Goal: Communication & Community: Share content

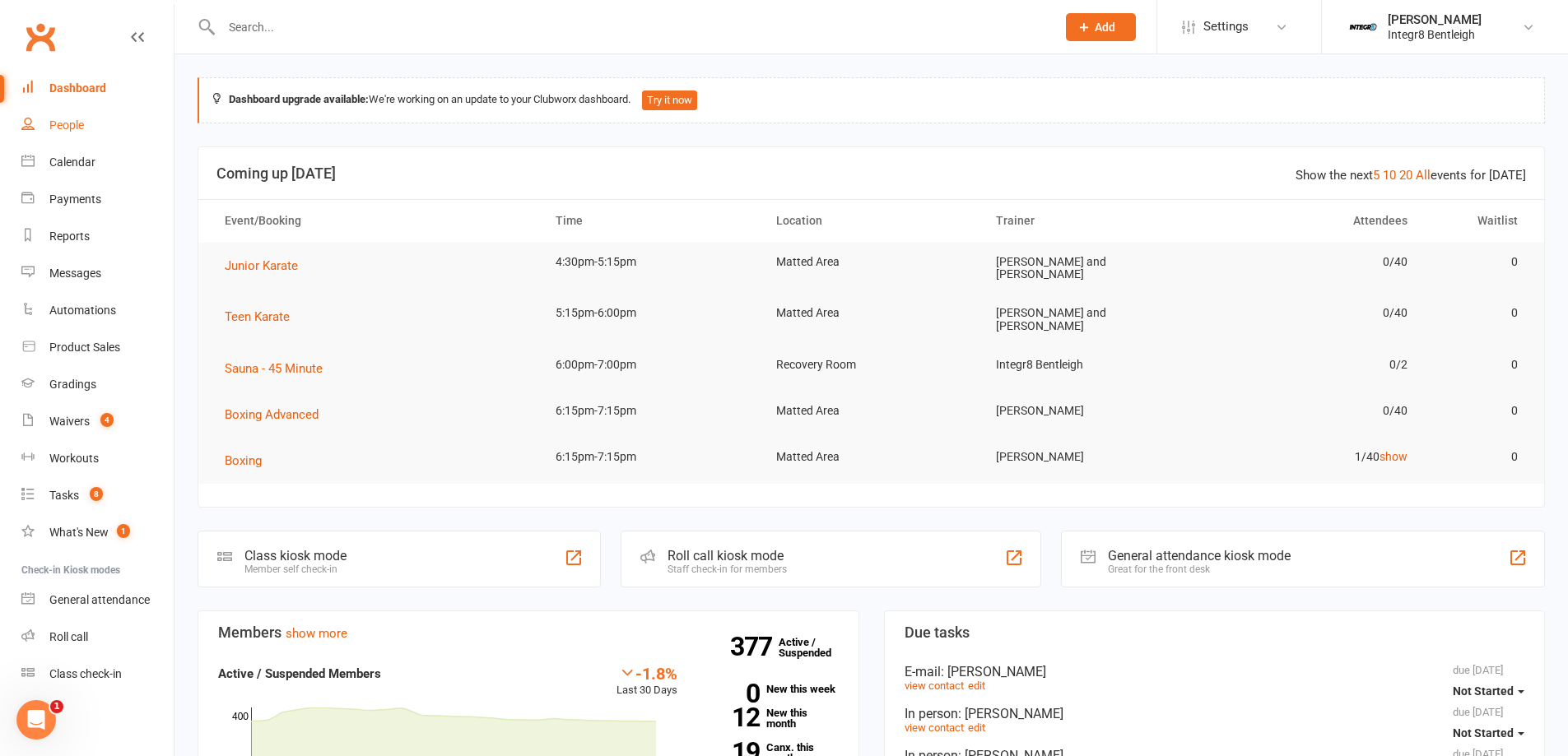
click at [96, 118] on link "People" at bounding box center [97, 125] width 152 height 37
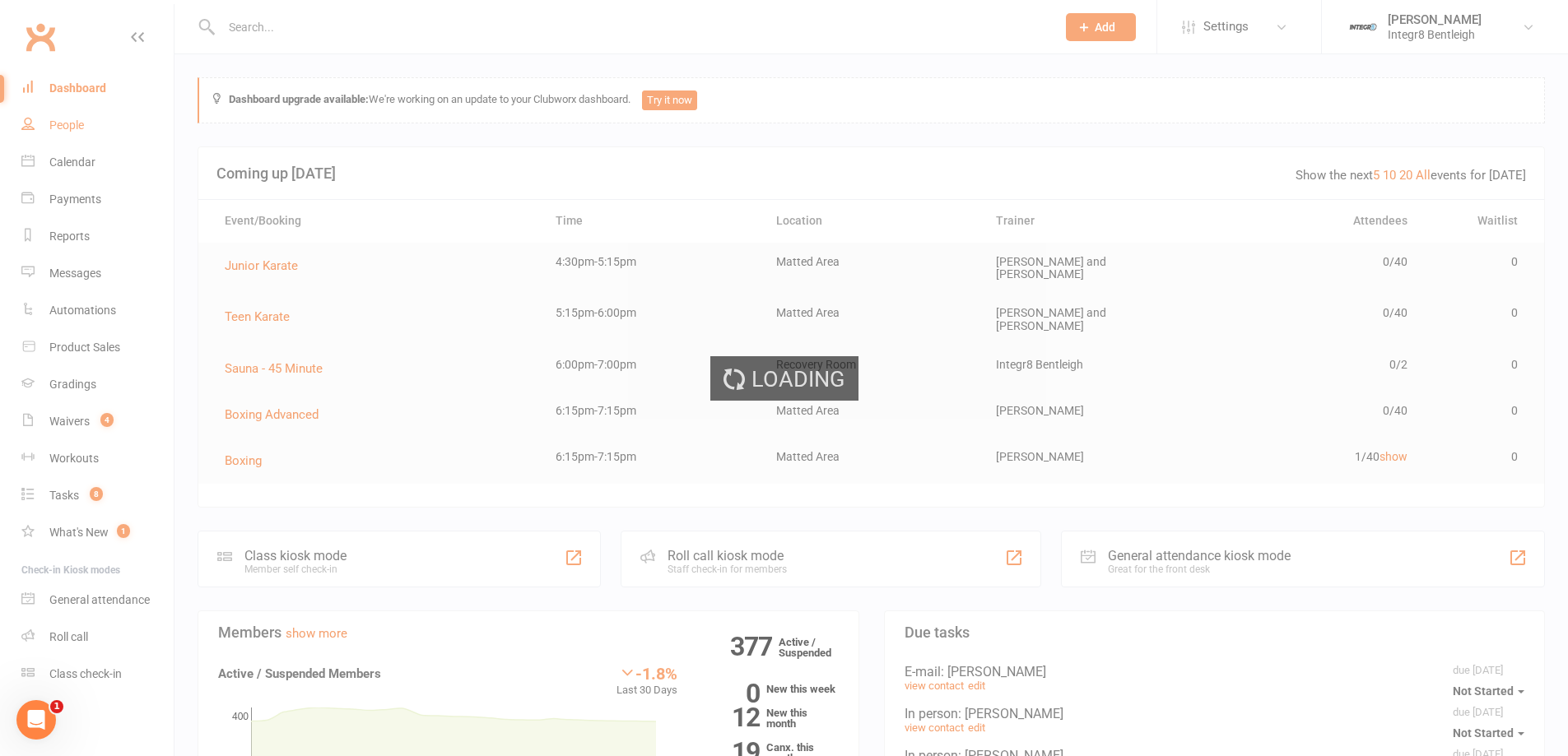
select select "100"
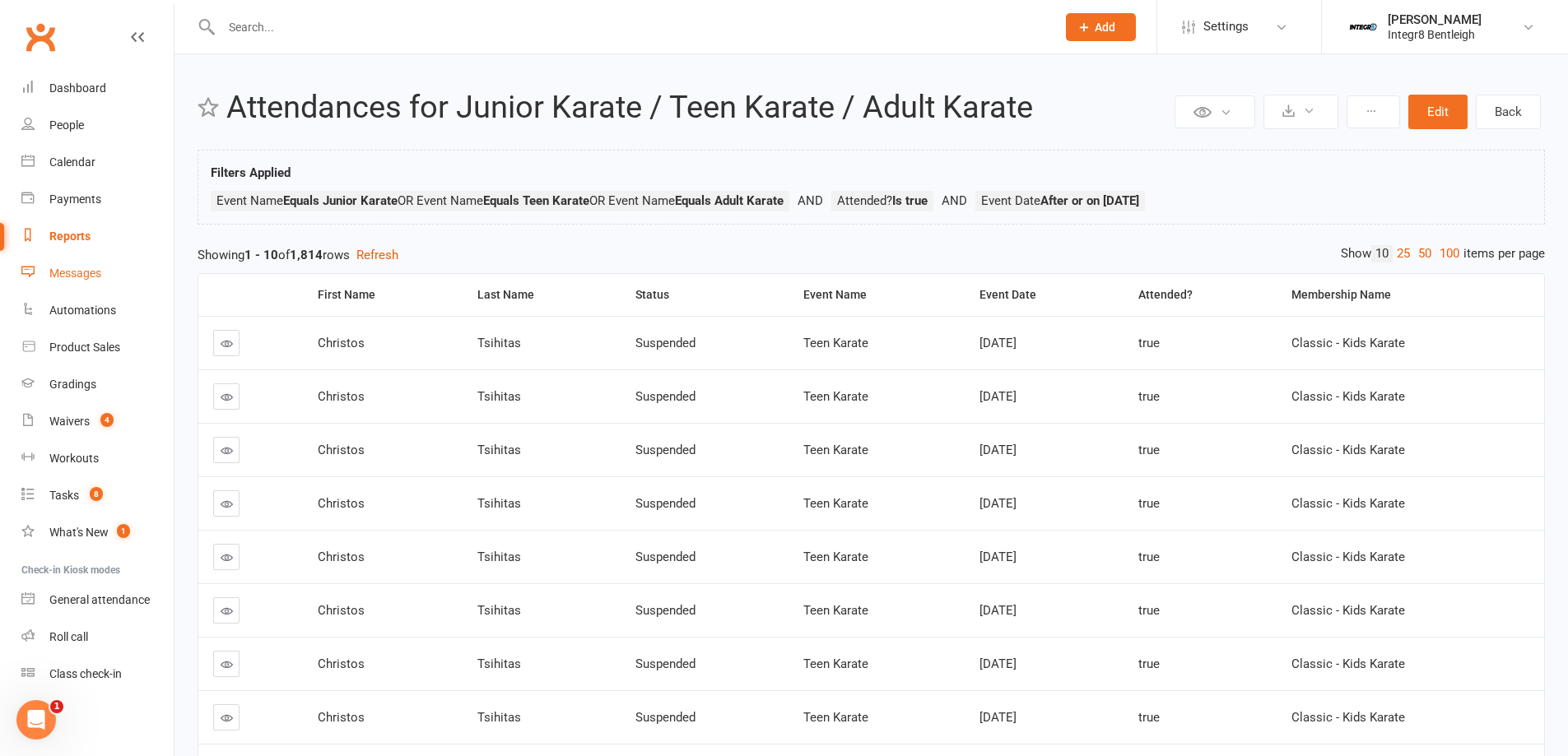
click at [78, 275] on div "Messages" at bounding box center [75, 273] width 52 height 13
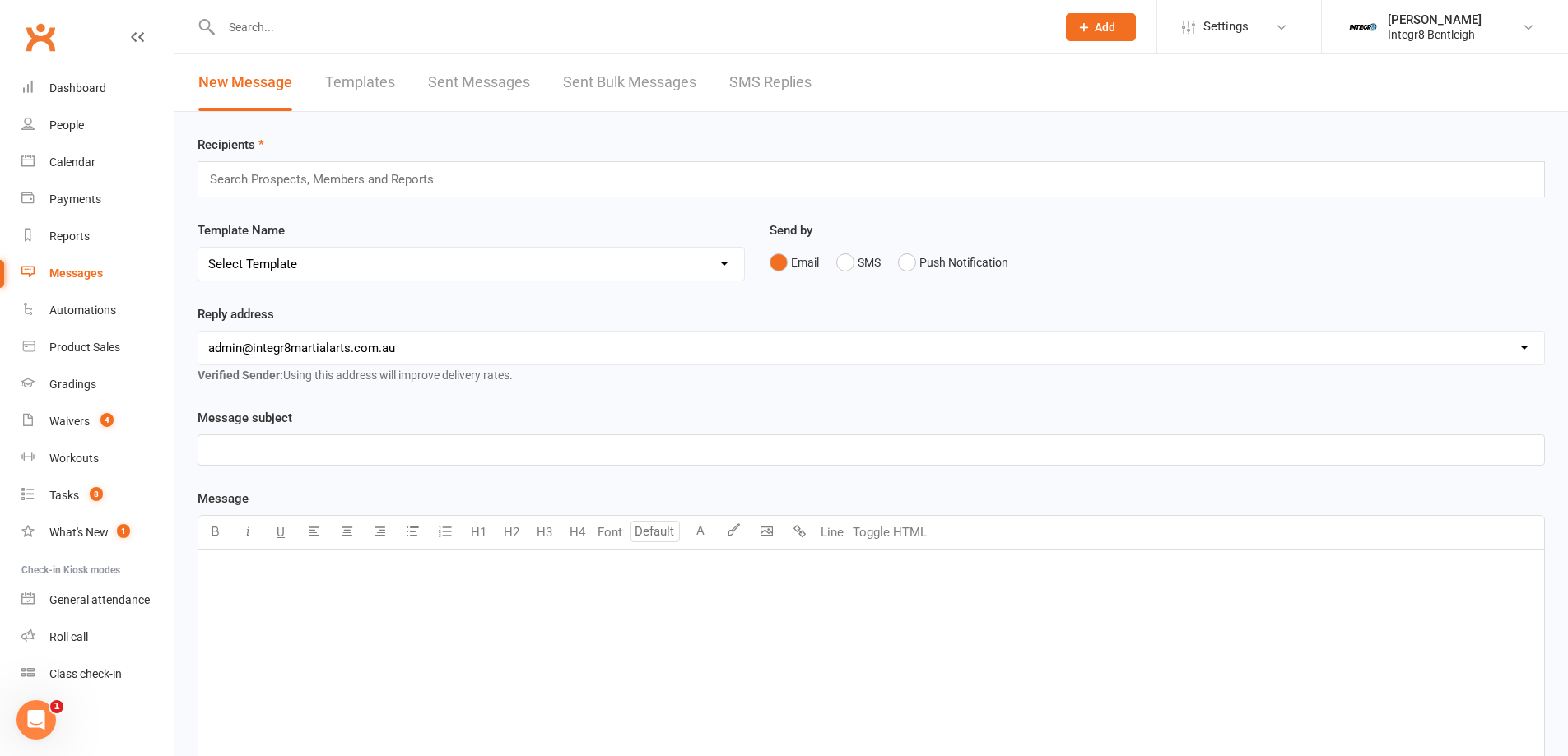
click at [426, 186] on input "text" at bounding box center [329, 178] width 241 height 21
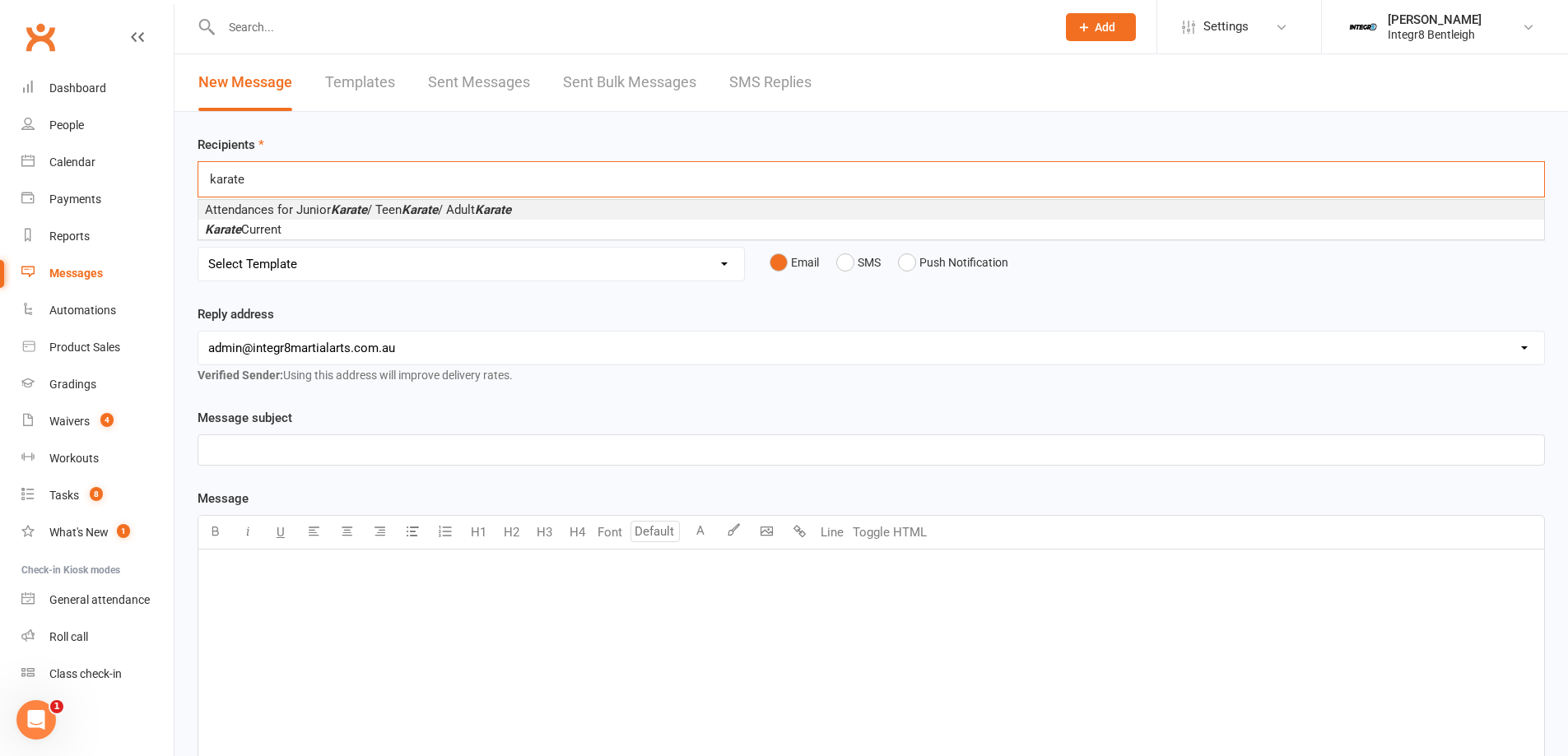
type input "karate"
click at [351, 209] on em "Karate" at bounding box center [349, 210] width 37 height 15
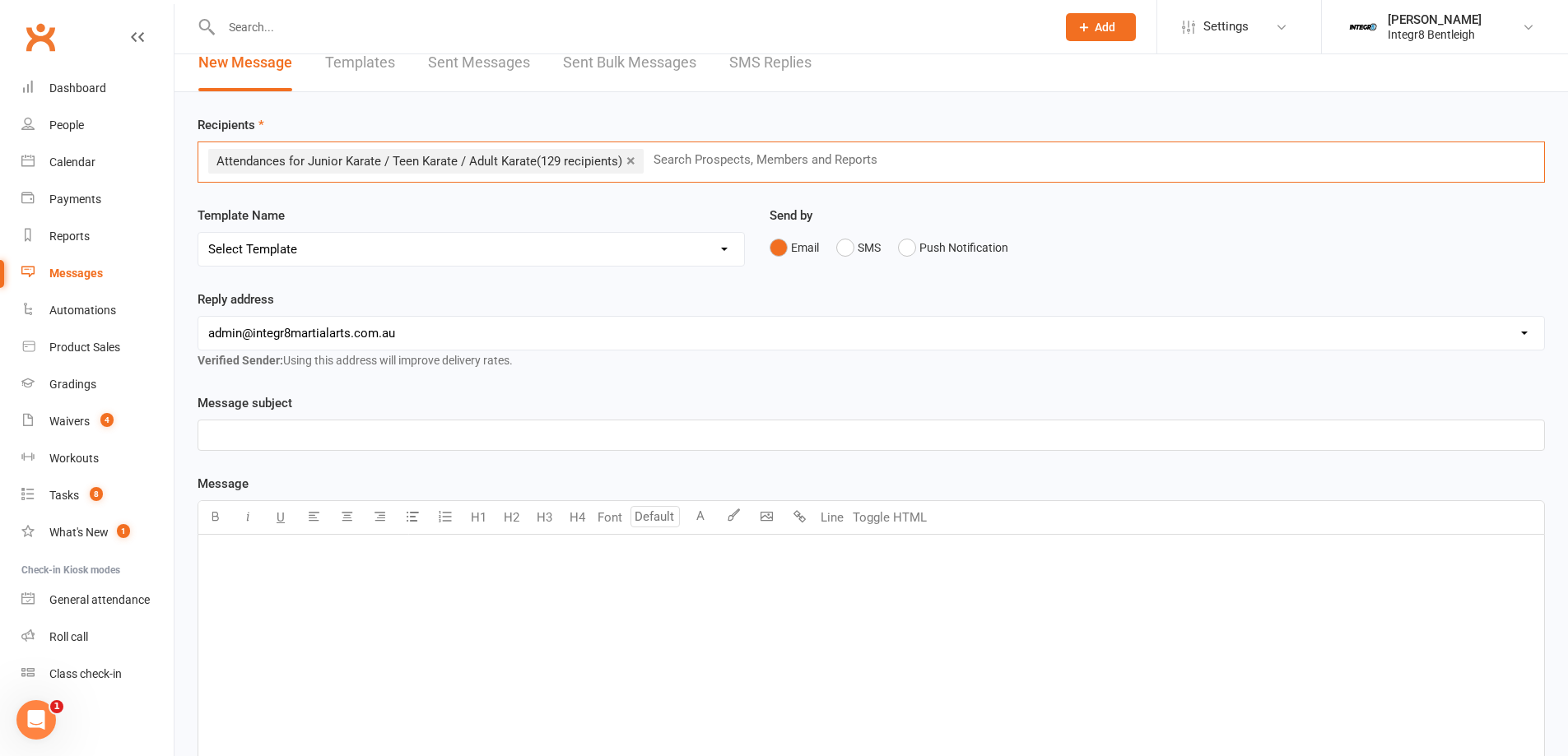
scroll to position [292, 0]
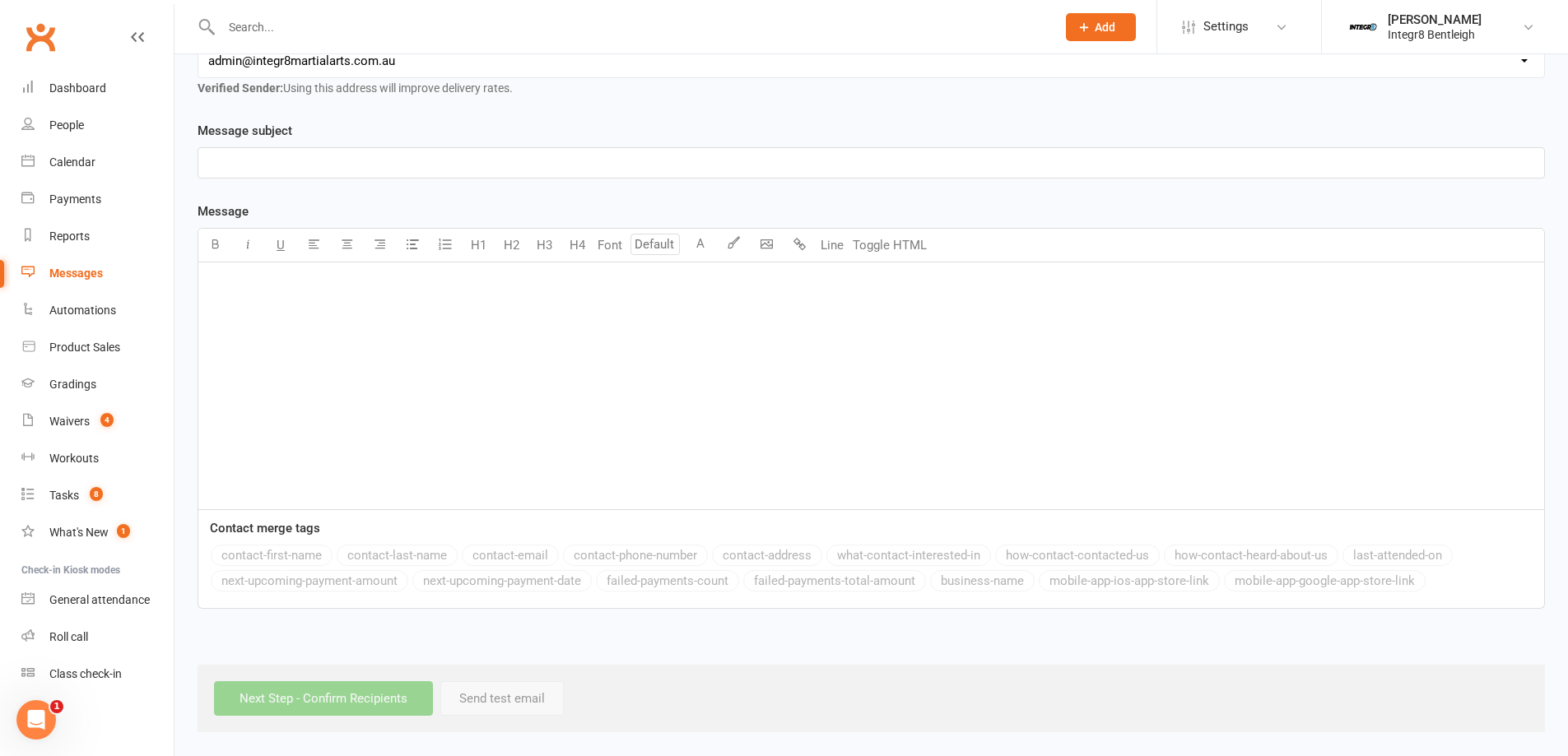
click at [430, 382] on div "﻿" at bounding box center [871, 386] width 1346 height 247
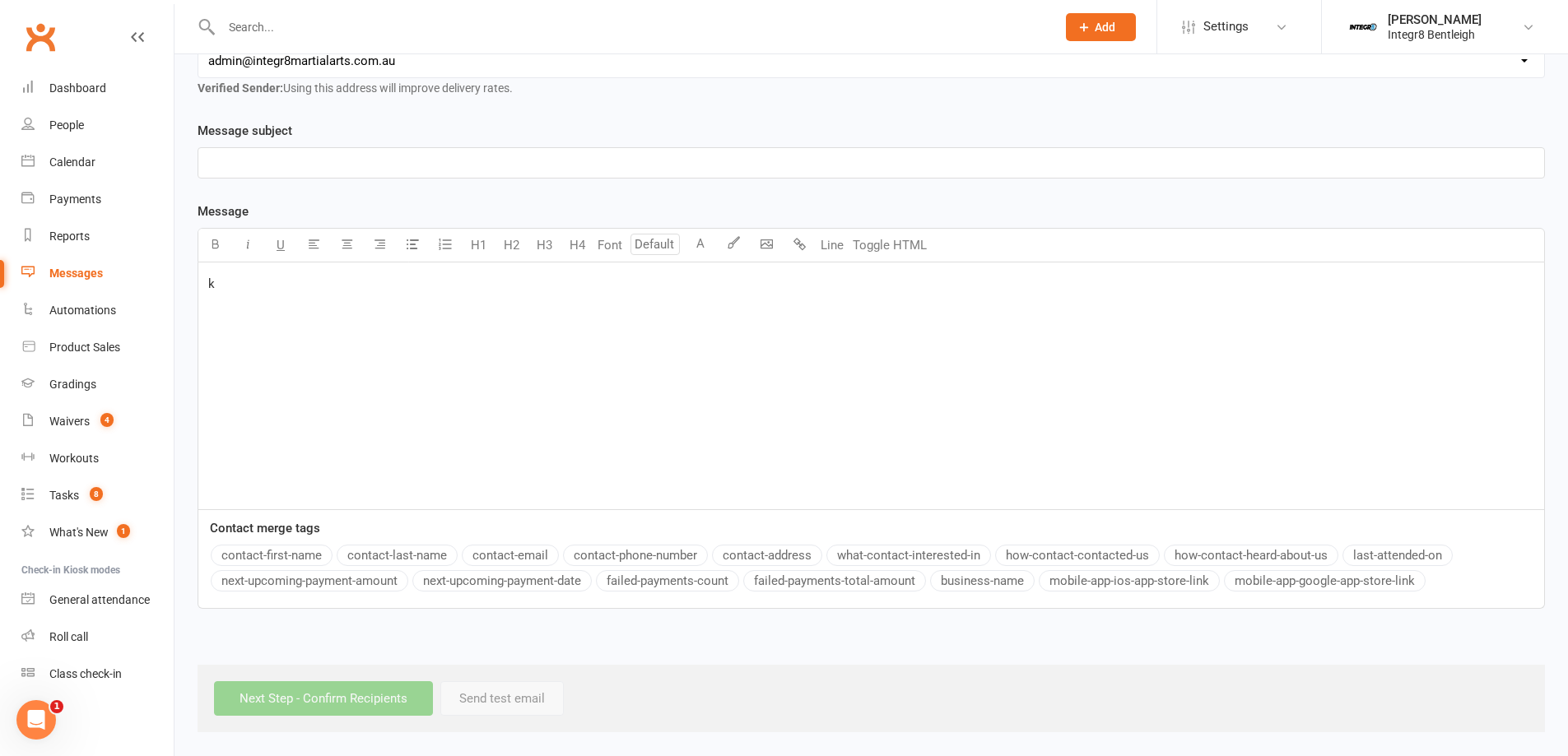
click at [313, 163] on p "﻿" at bounding box center [871, 163] width 1326 height 20
click at [333, 694] on input "Next Step - Confirm Recipients" at bounding box center [323, 699] width 219 height 35
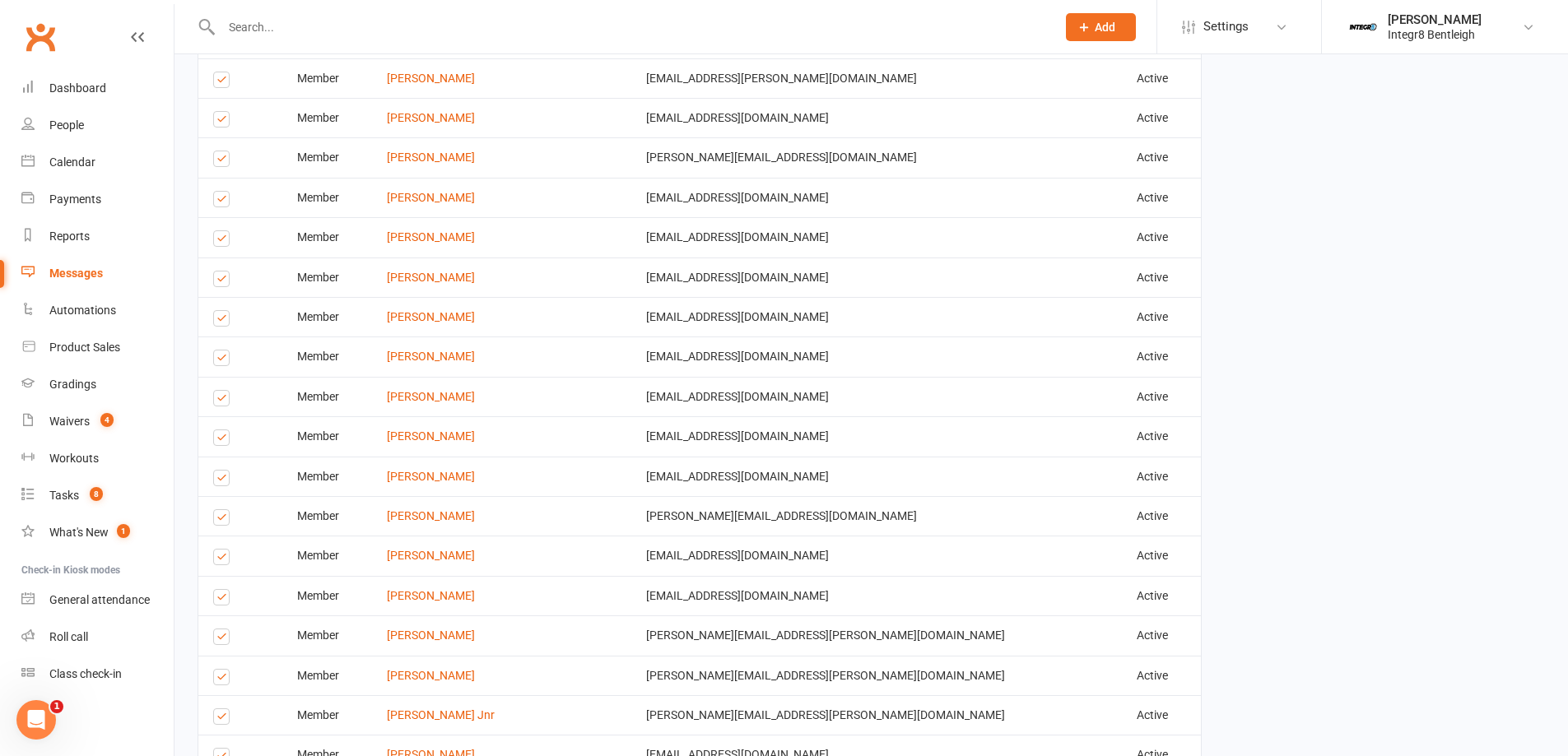
scroll to position [1893, 0]
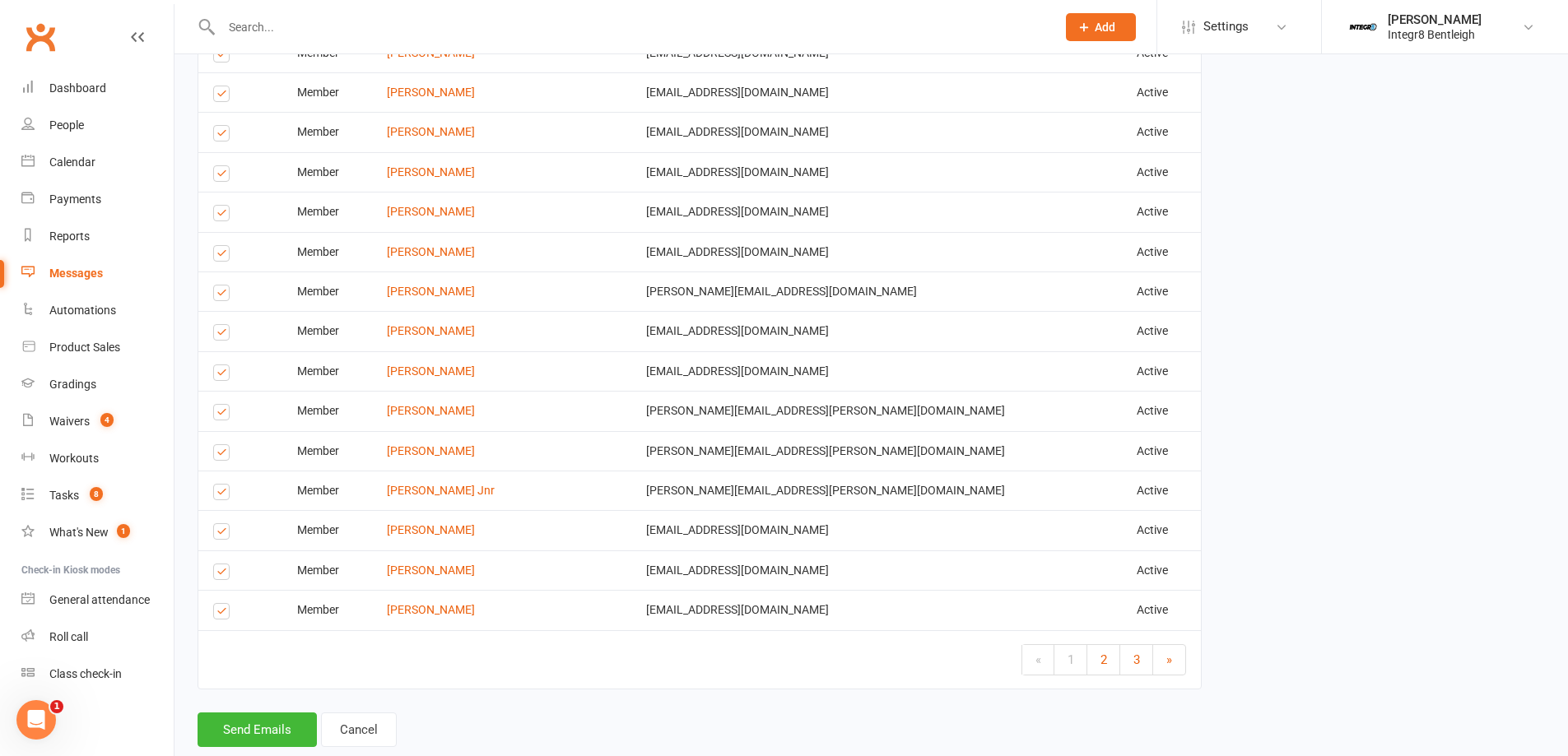
click at [1093, 653] on link "2" at bounding box center [1104, 660] width 33 height 29
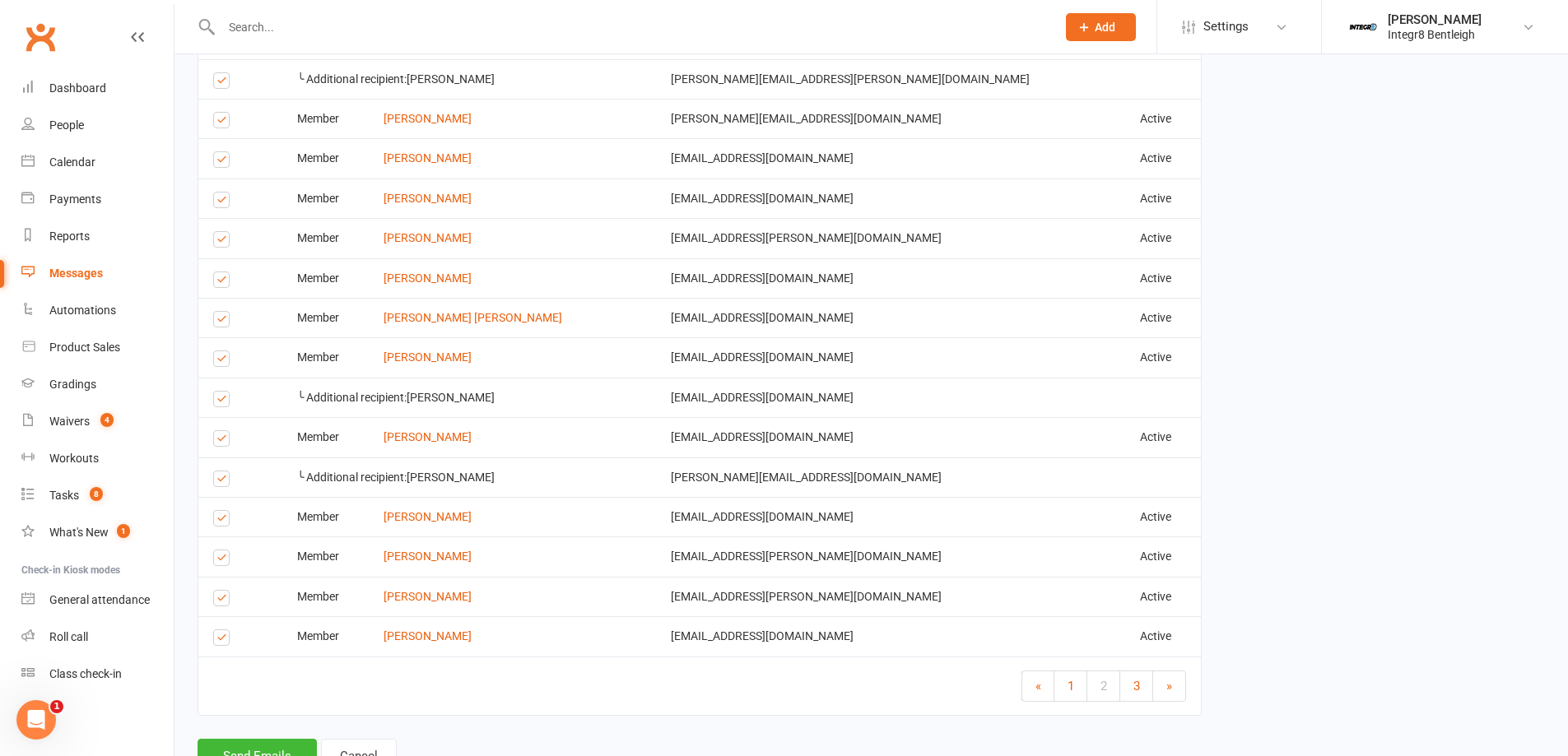
scroll to position [1931, 0]
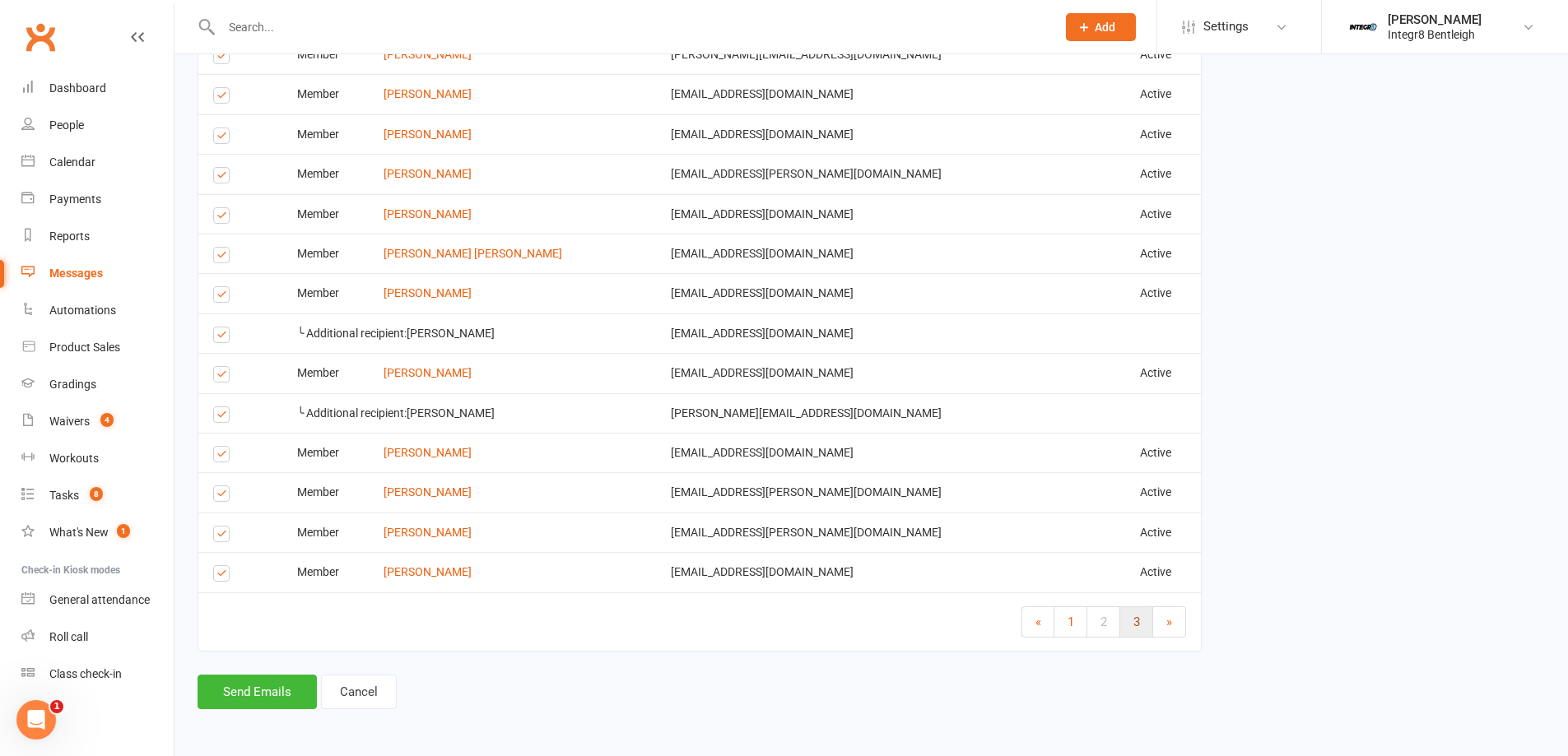
click at [1131, 625] on link "3" at bounding box center [1137, 622] width 33 height 29
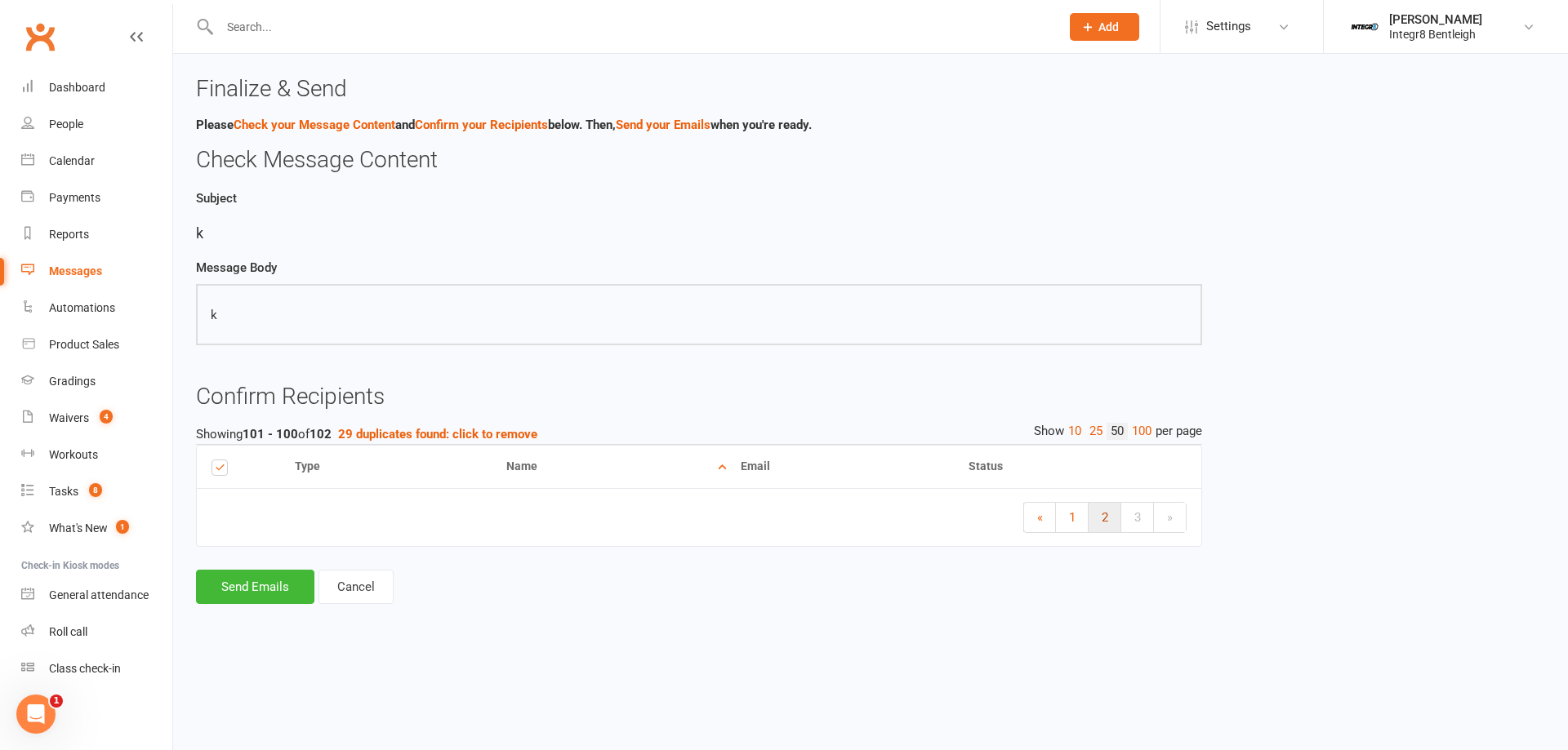
click at [1102, 531] on link "2" at bounding box center [1105, 518] width 33 height 29
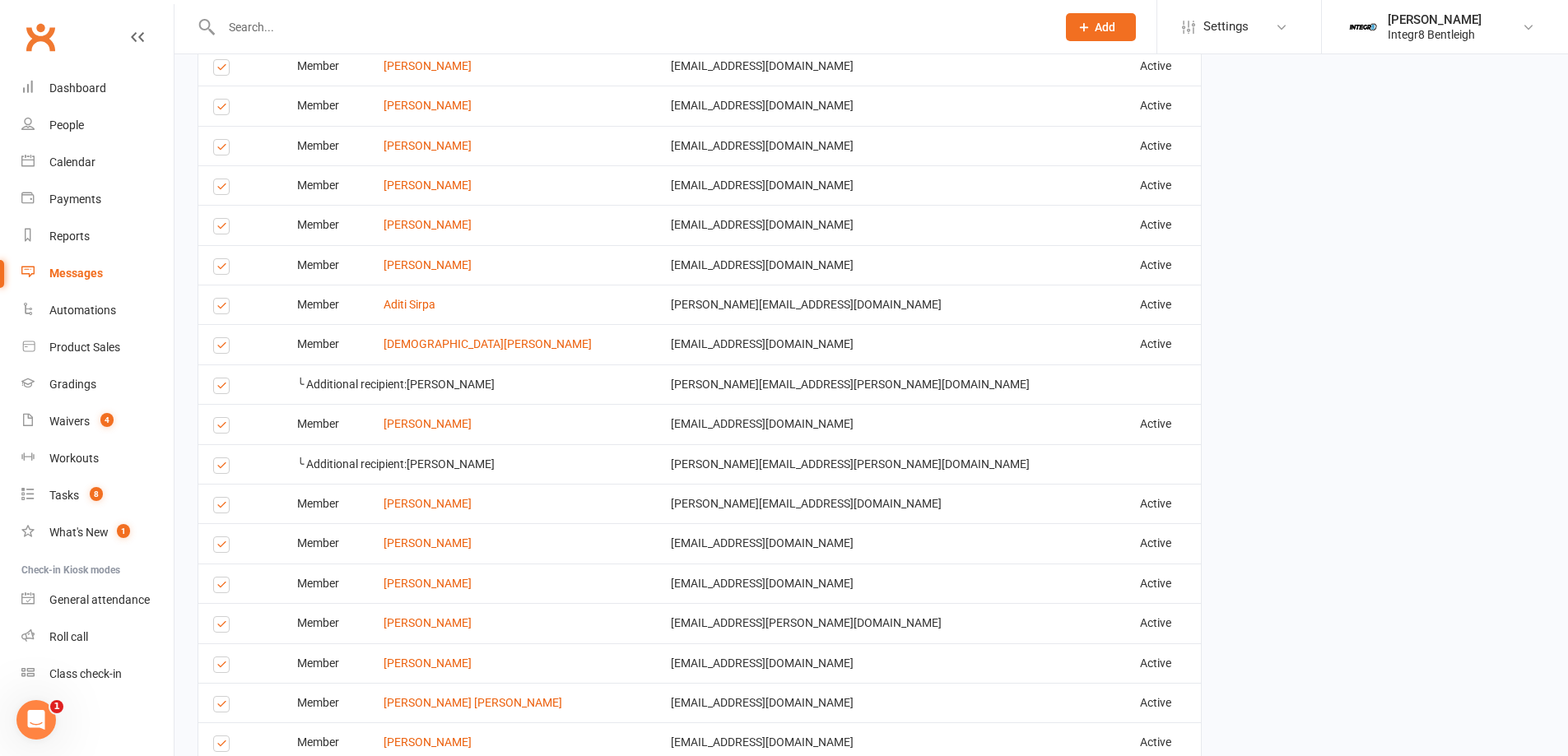
scroll to position [1931, 0]
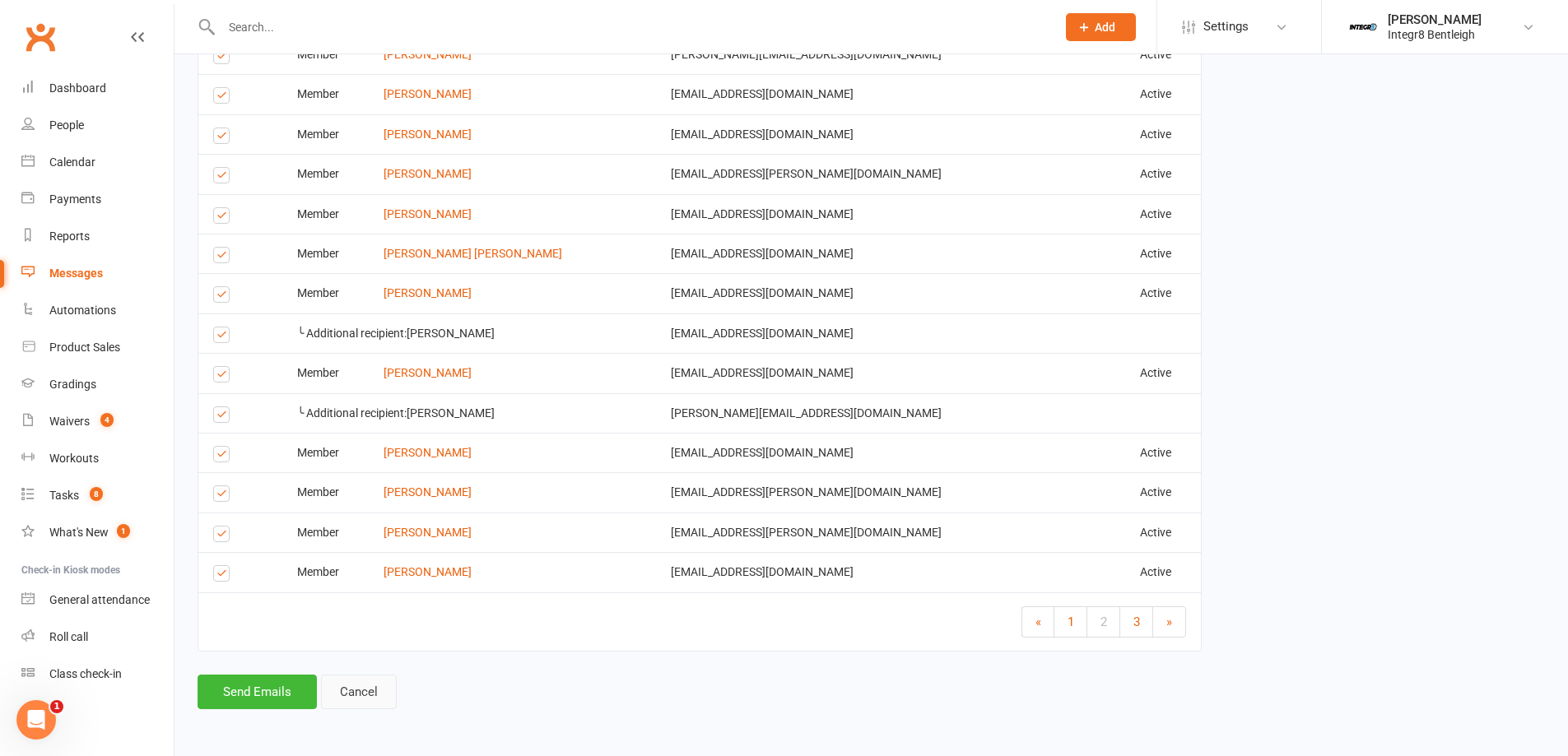
click at [389, 681] on link "Cancel" at bounding box center [359, 692] width 76 height 35
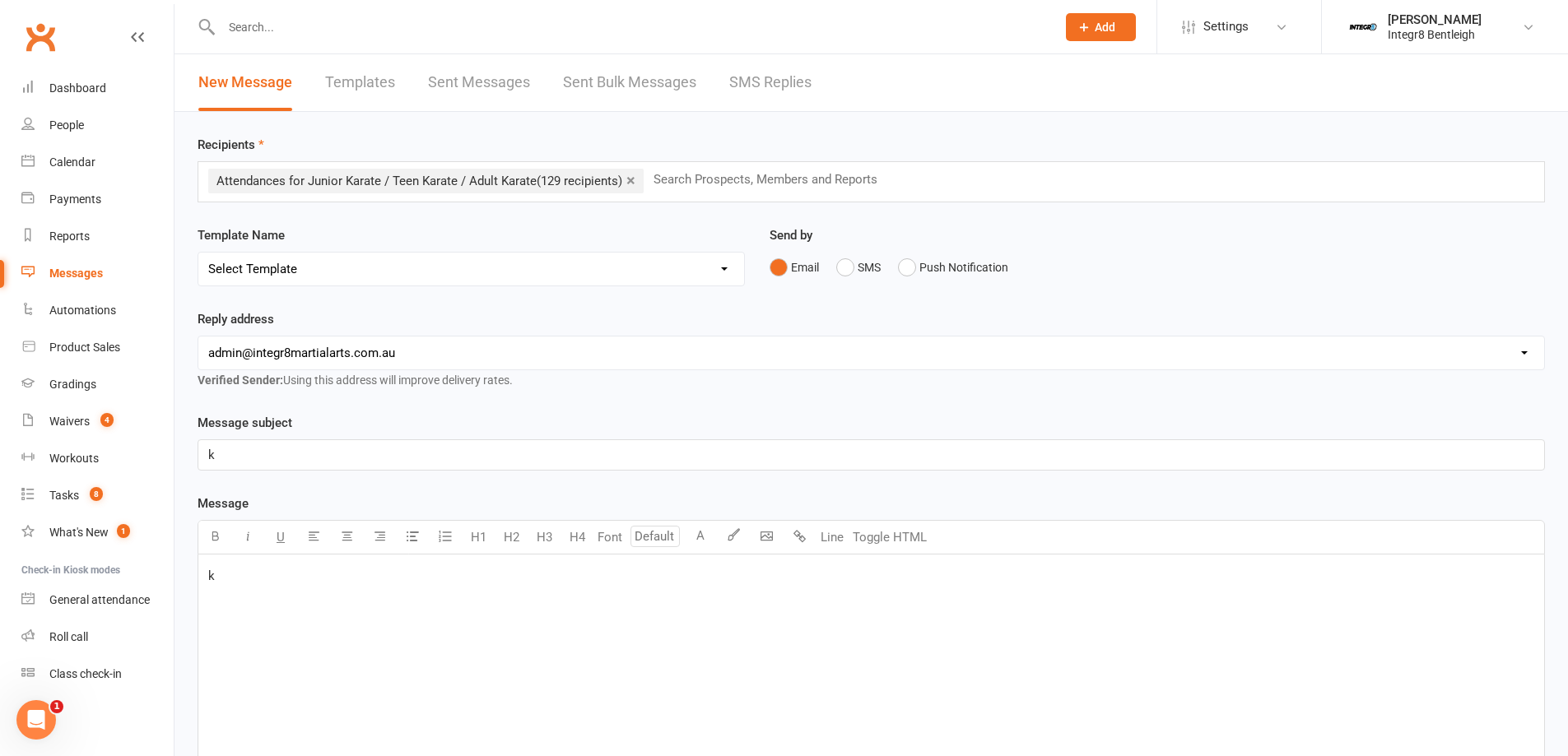
click at [281, 458] on p "k" at bounding box center [871, 455] width 1326 height 20
click at [287, 591] on div "k" at bounding box center [871, 678] width 1346 height 247
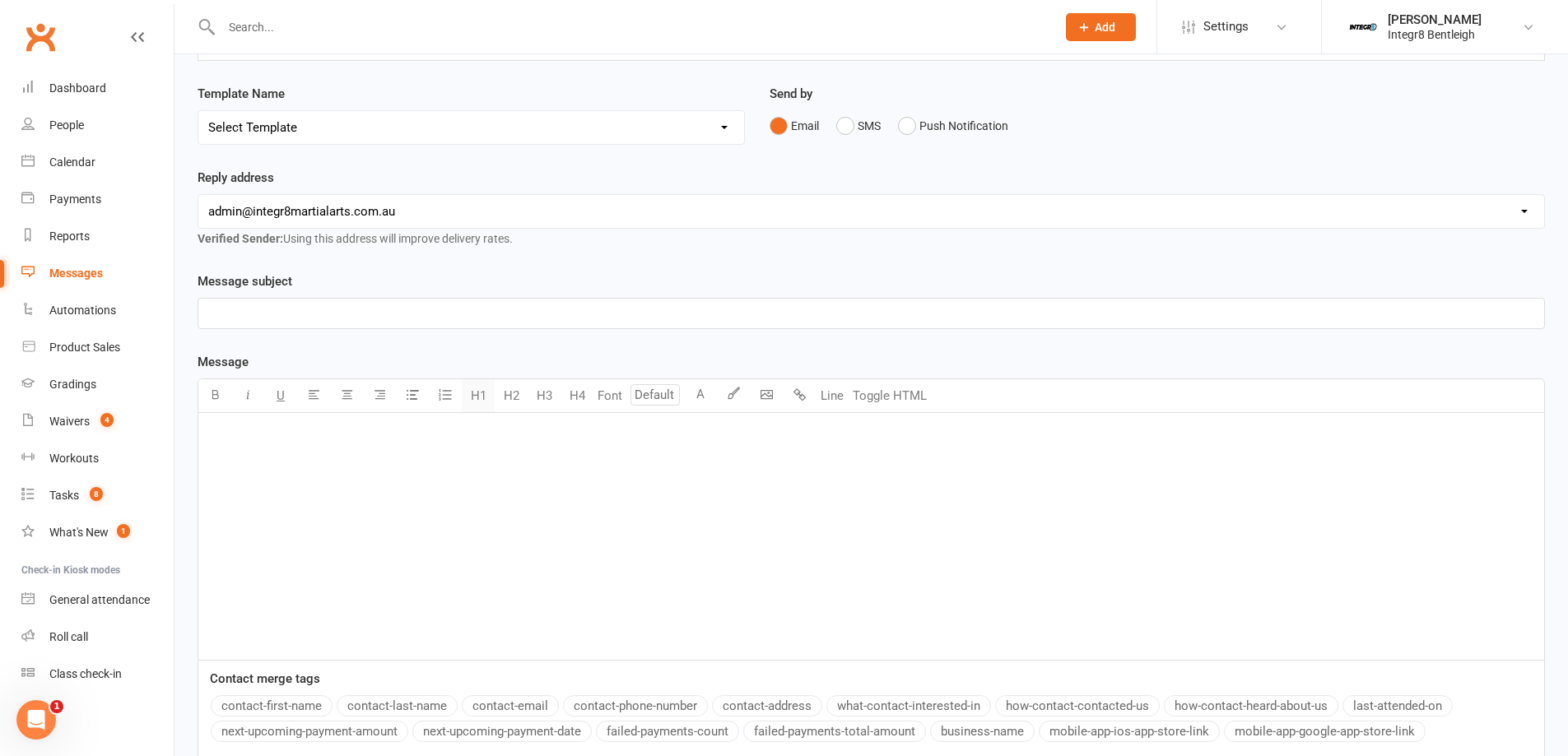
scroll to position [292, 0]
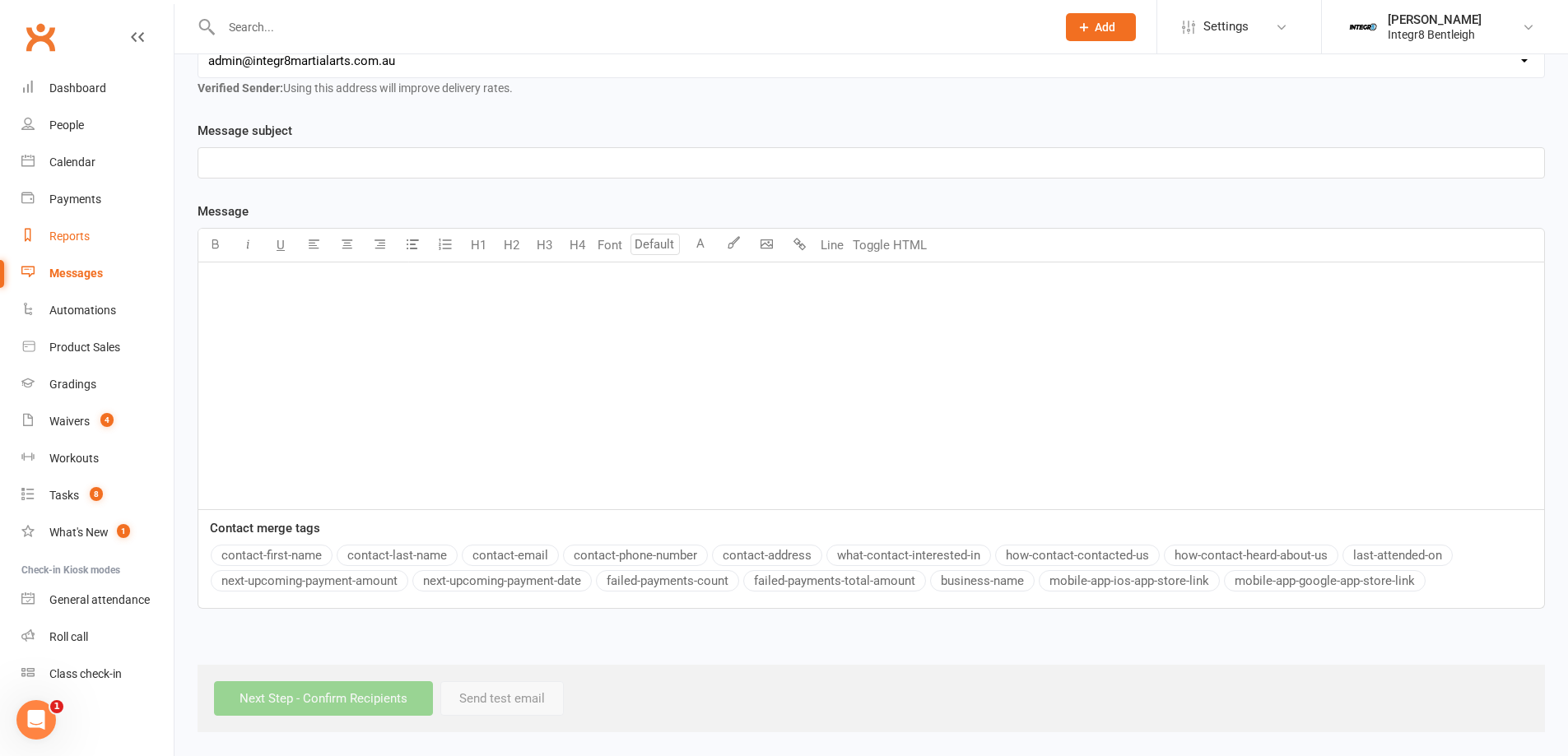
click at [73, 242] on div "Reports" at bounding box center [70, 236] width 40 height 13
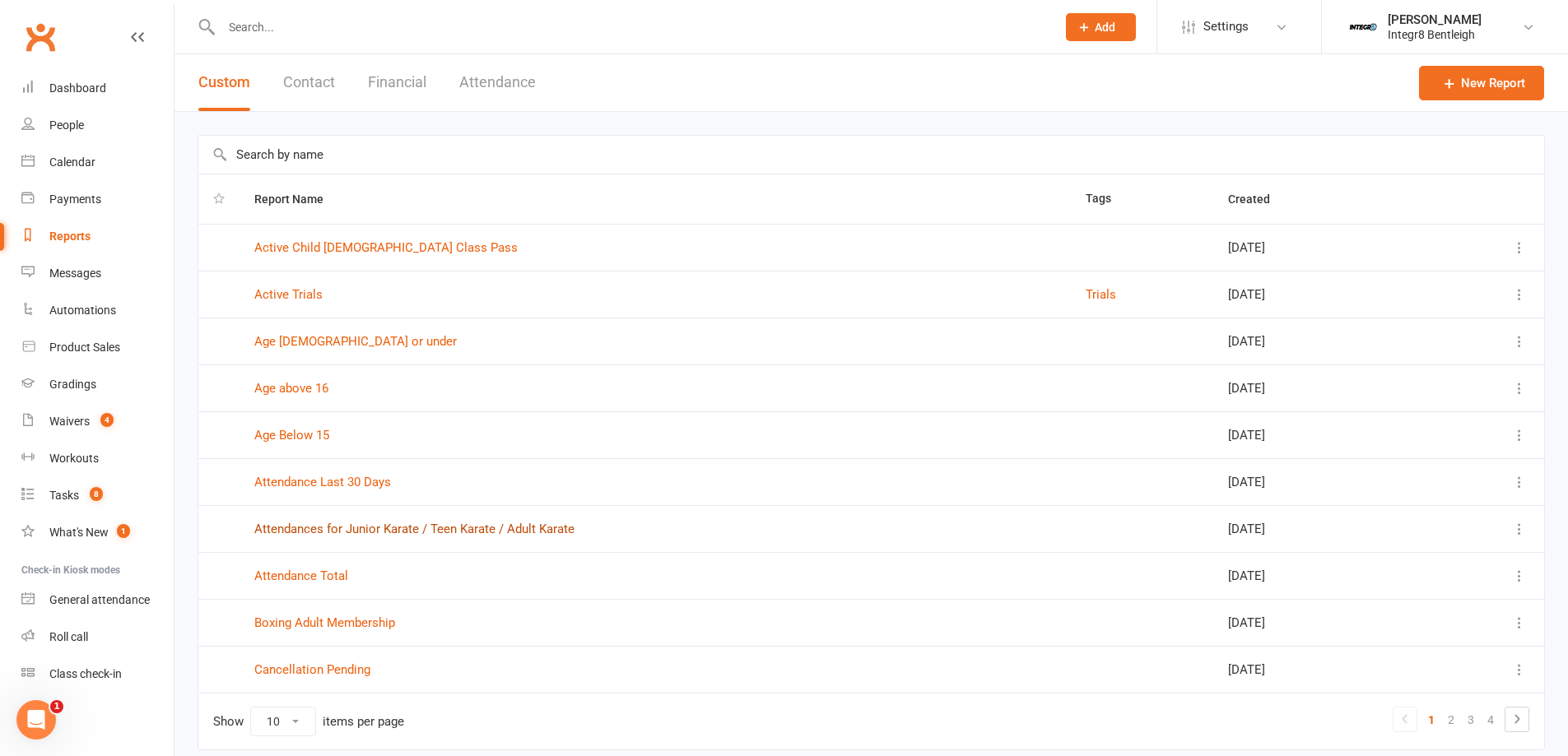
click at [568, 527] on link "Attendances for Junior Karate / Teen Karate / Adult Karate" at bounding box center [415, 529] width 320 height 15
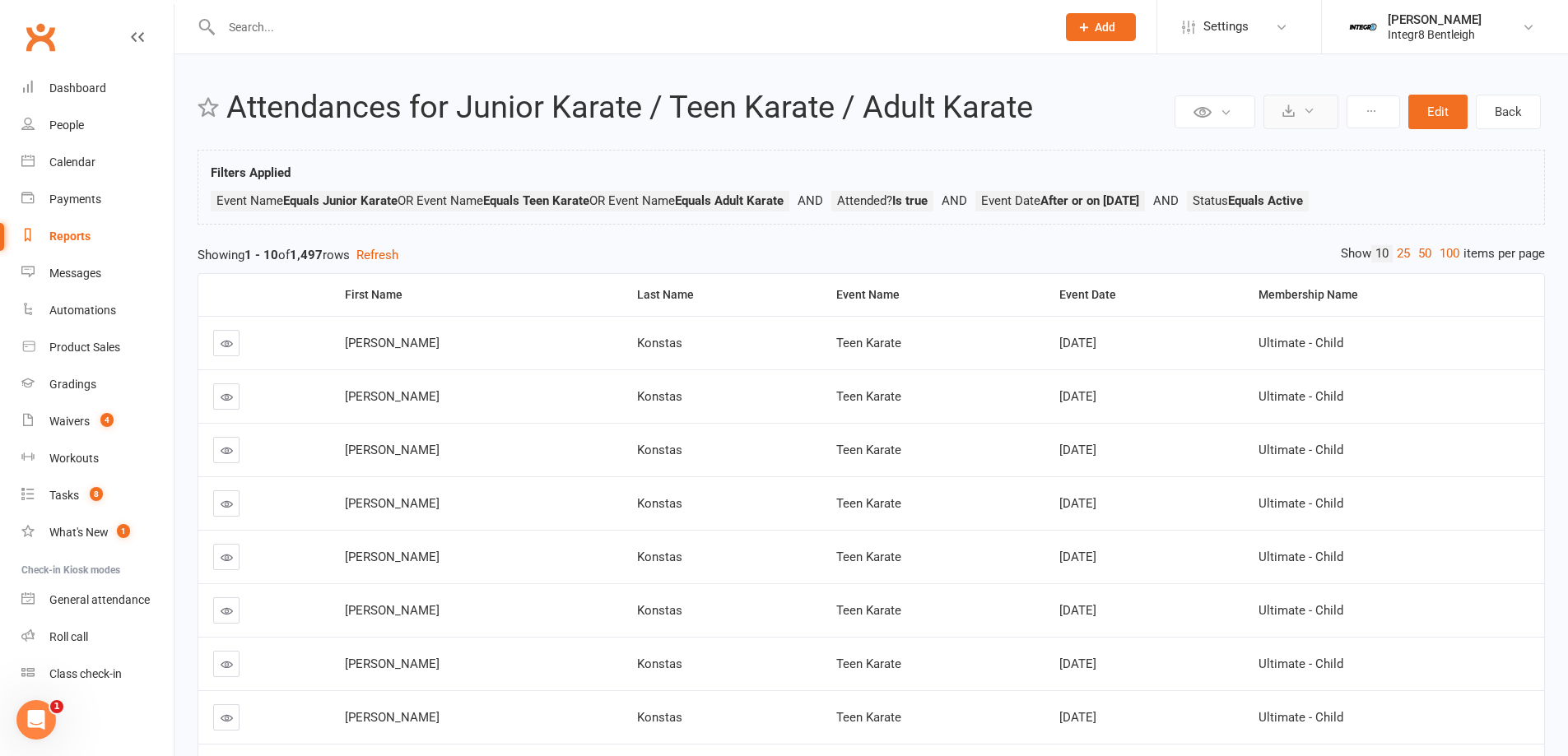
click at [1325, 110] on button at bounding box center [1301, 112] width 75 height 35
click at [1289, 159] on link "Export to CSV" at bounding box center [1250, 151] width 173 height 33
